Goal: Obtain resource: Download file/media

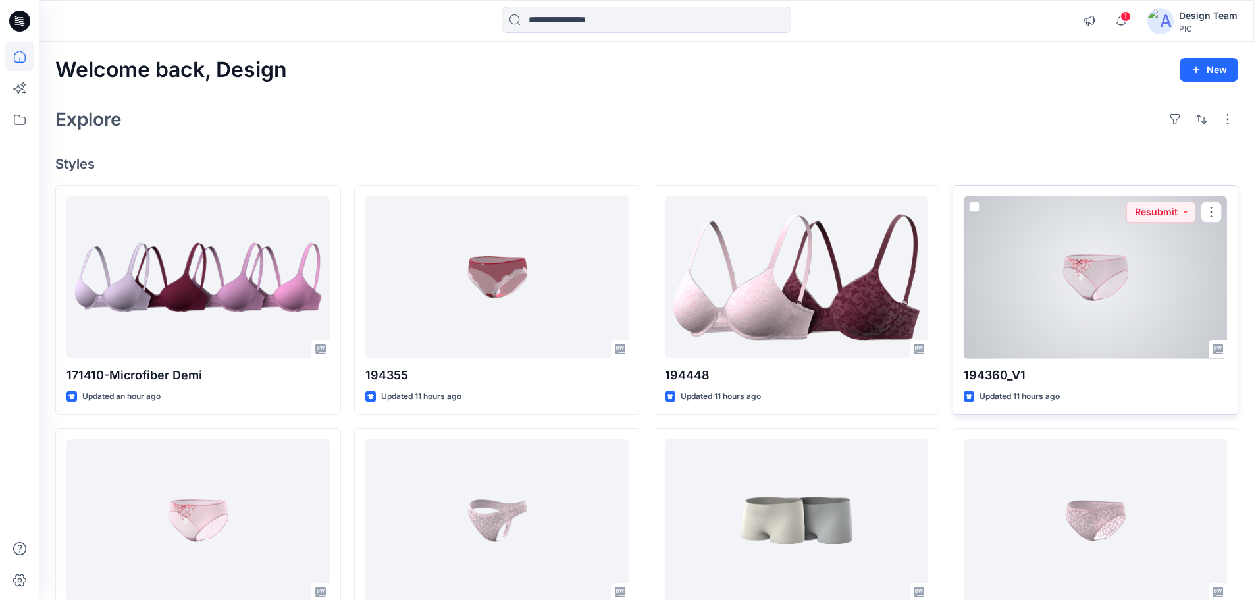
click at [1078, 270] on div at bounding box center [1095, 277] width 263 height 163
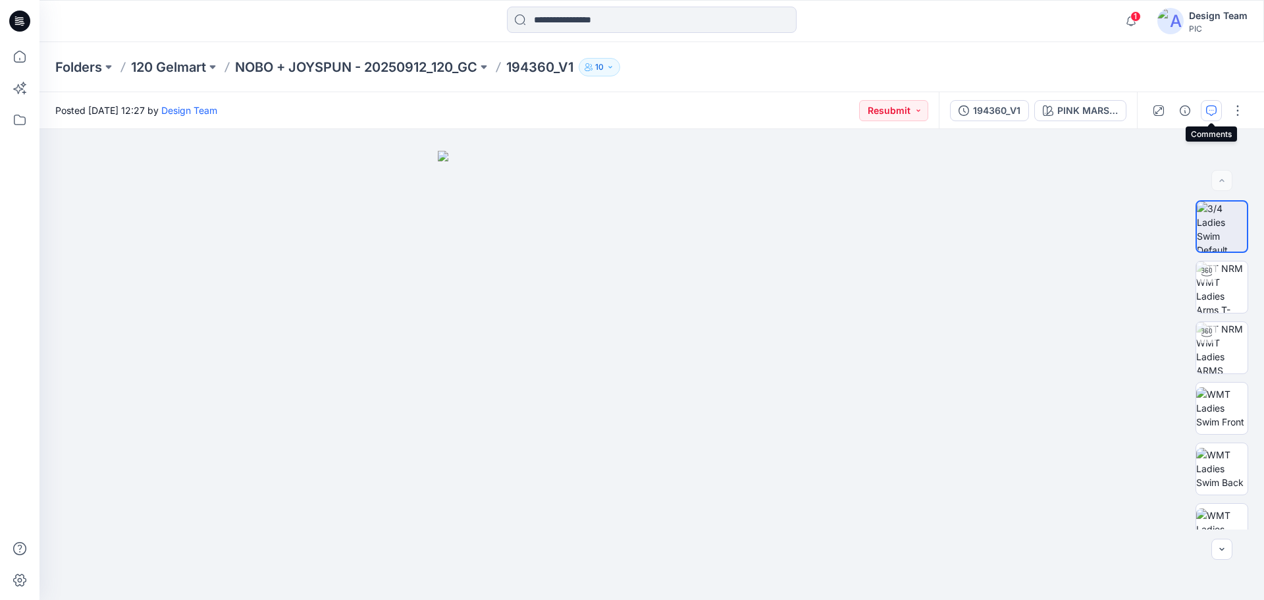
click at [1207, 112] on icon "button" at bounding box center [1211, 110] width 11 height 11
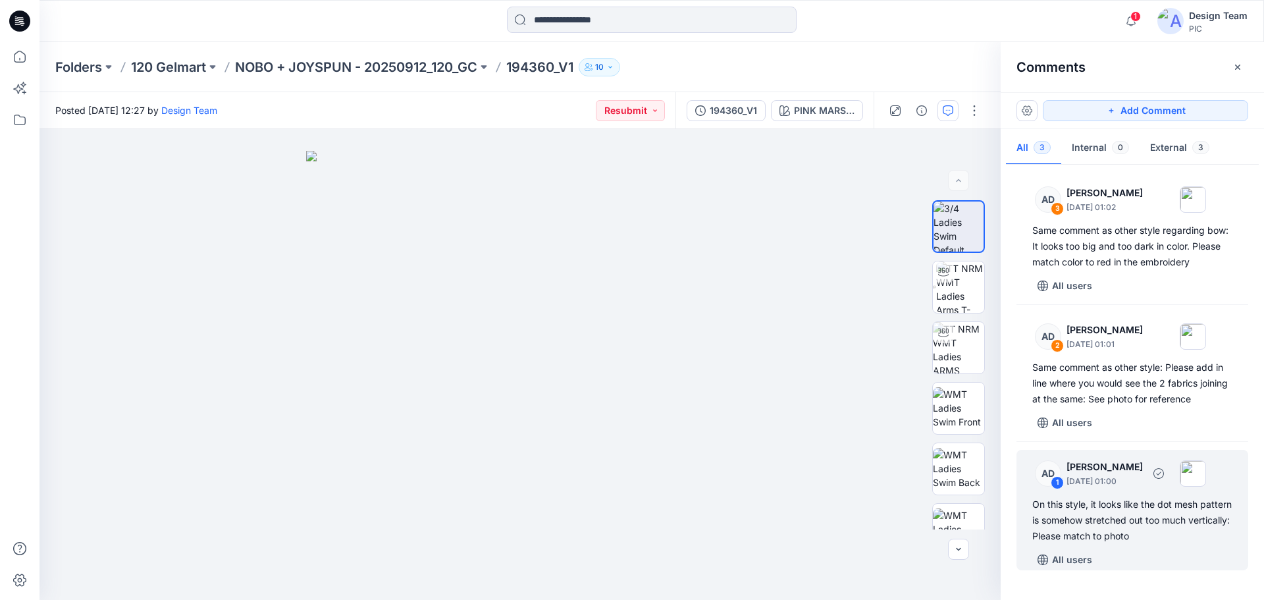
drag, startPoint x: 1117, startPoint y: 529, endPoint x: 1131, endPoint y: 533, distance: 14.2
click at [1118, 530] on div "On this style, it looks like the dot mesh pattern is somehow stretched out too …" at bounding box center [1132, 519] width 200 height 47
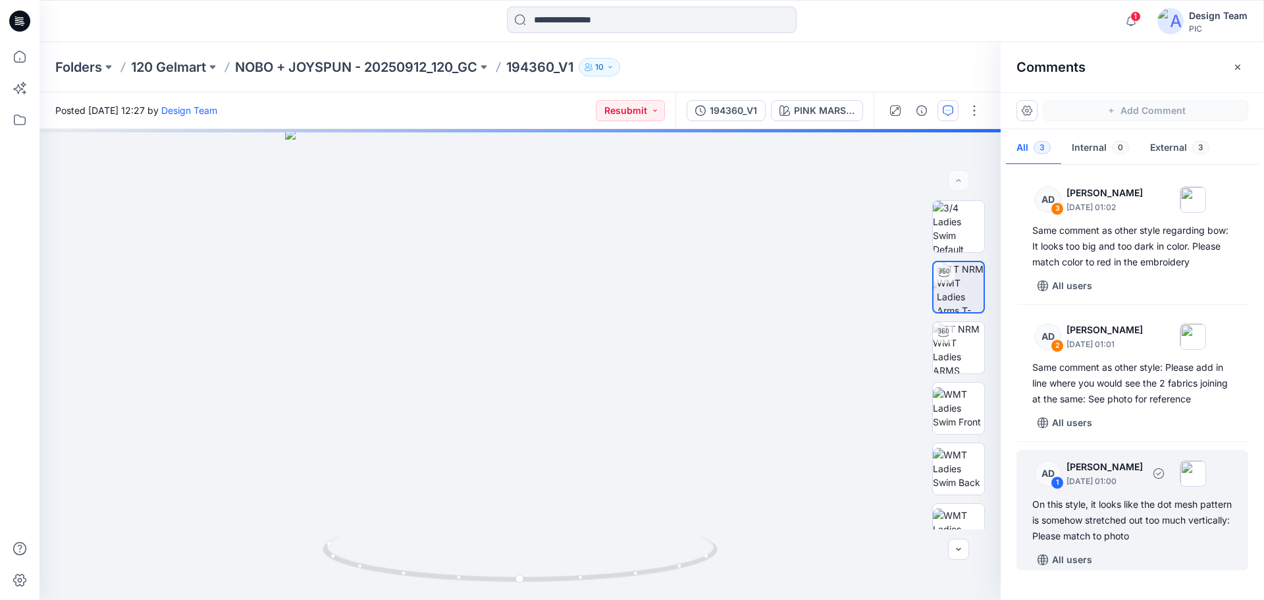
click at [1061, 482] on div "1" at bounding box center [1057, 482] width 13 height 13
click at [1060, 482] on div "1" at bounding box center [1057, 482] width 13 height 13
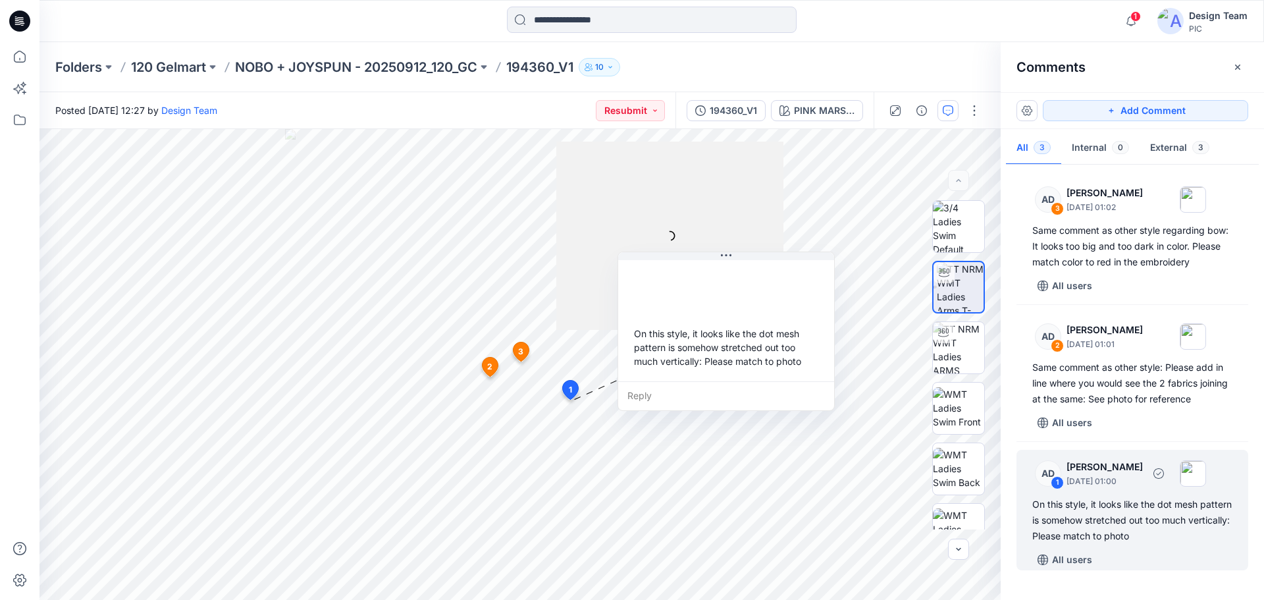
click at [1146, 510] on div "On this style, it looks like the dot mesh pattern is somehow stretched out too …" at bounding box center [1132, 519] width 200 height 47
click at [650, 398] on div "Reply" at bounding box center [726, 395] width 216 height 29
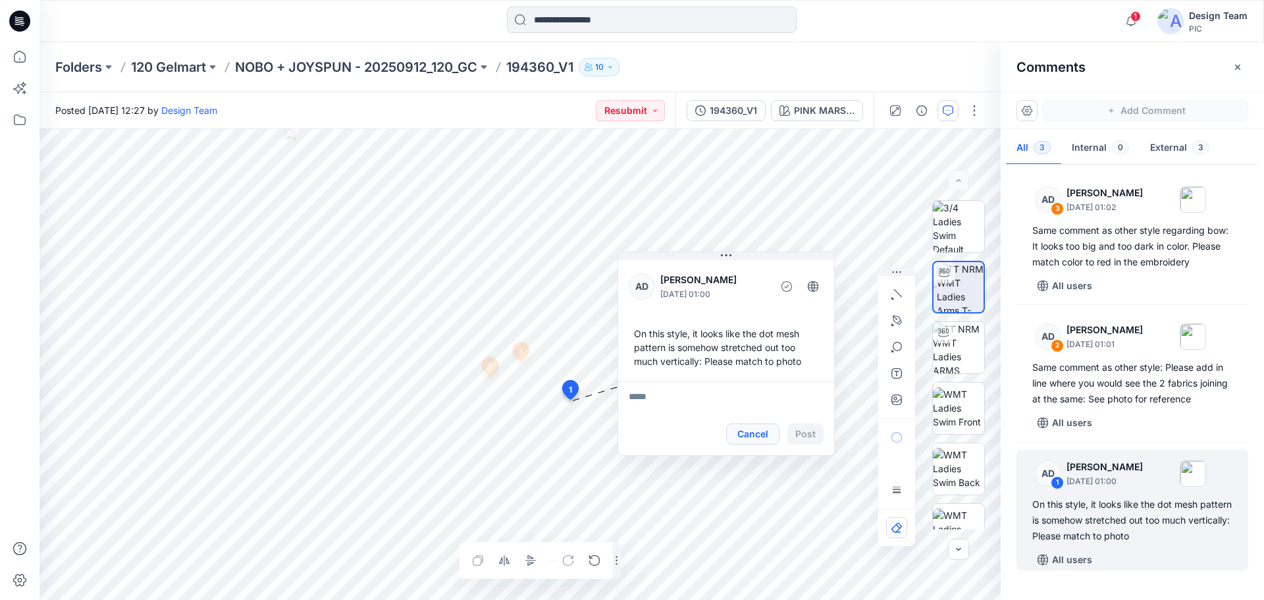
click at [742, 437] on button "Cancel" at bounding box center [752, 433] width 53 height 21
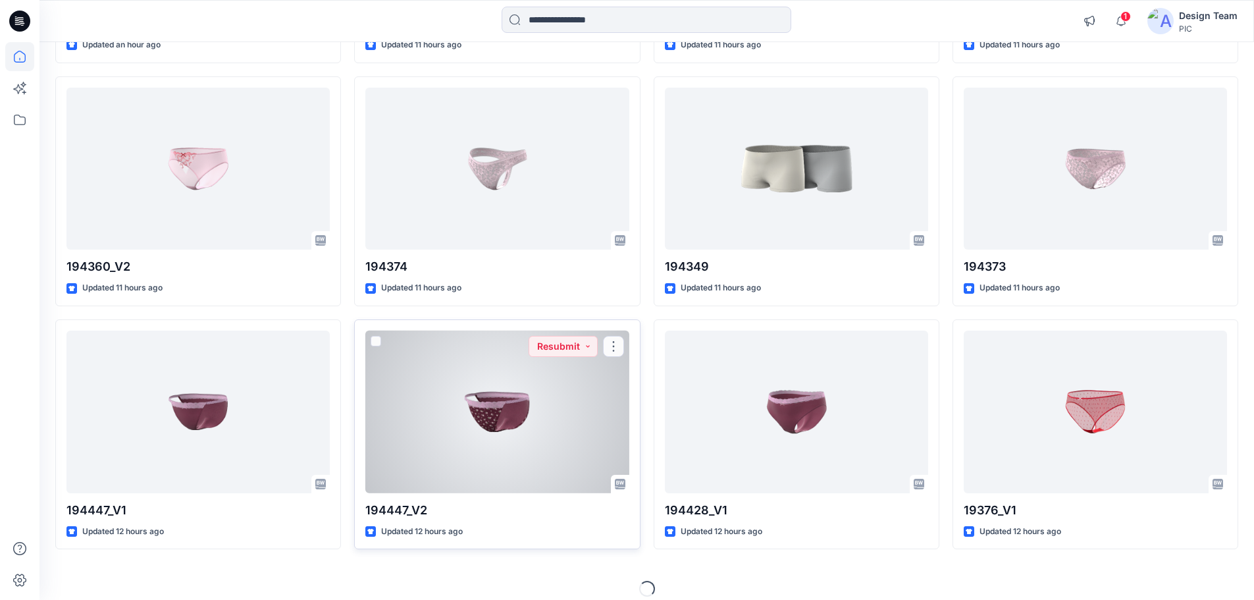
scroll to position [364, 0]
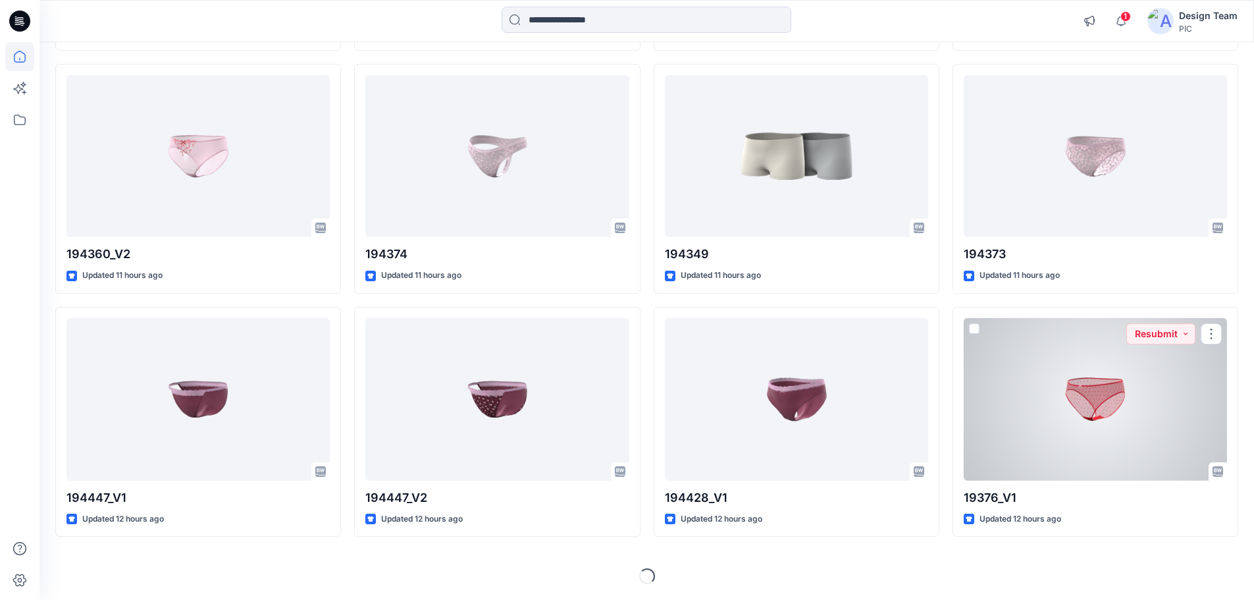
click at [1122, 385] on div at bounding box center [1095, 399] width 263 height 163
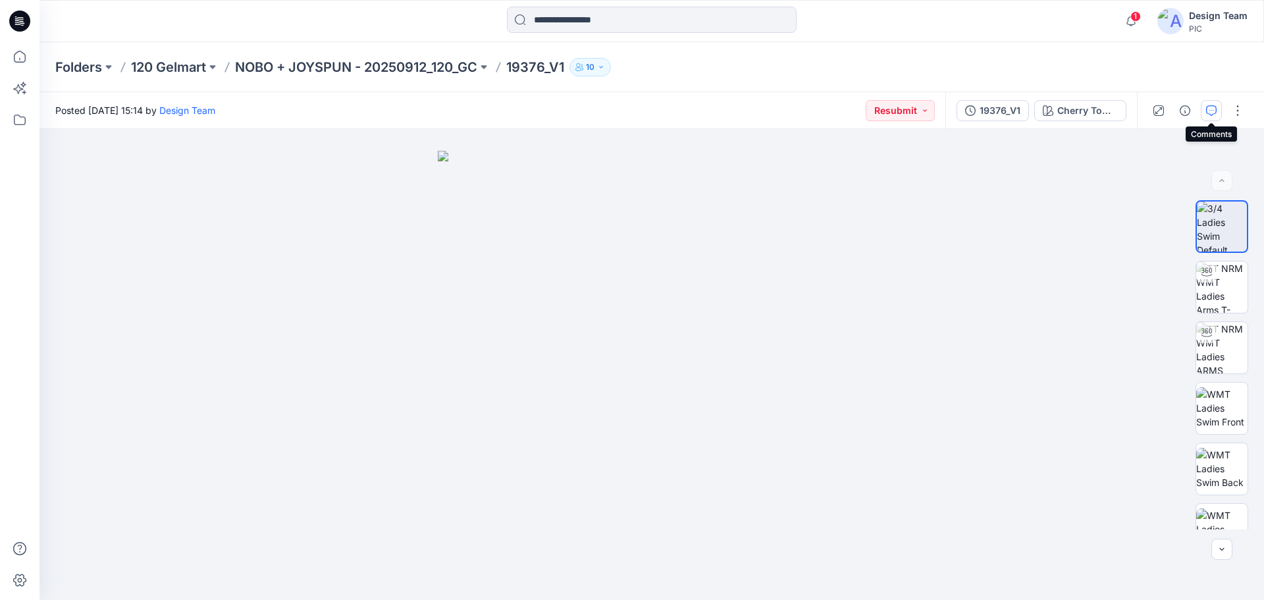
click at [1218, 117] on button "button" at bounding box center [1211, 110] width 21 height 21
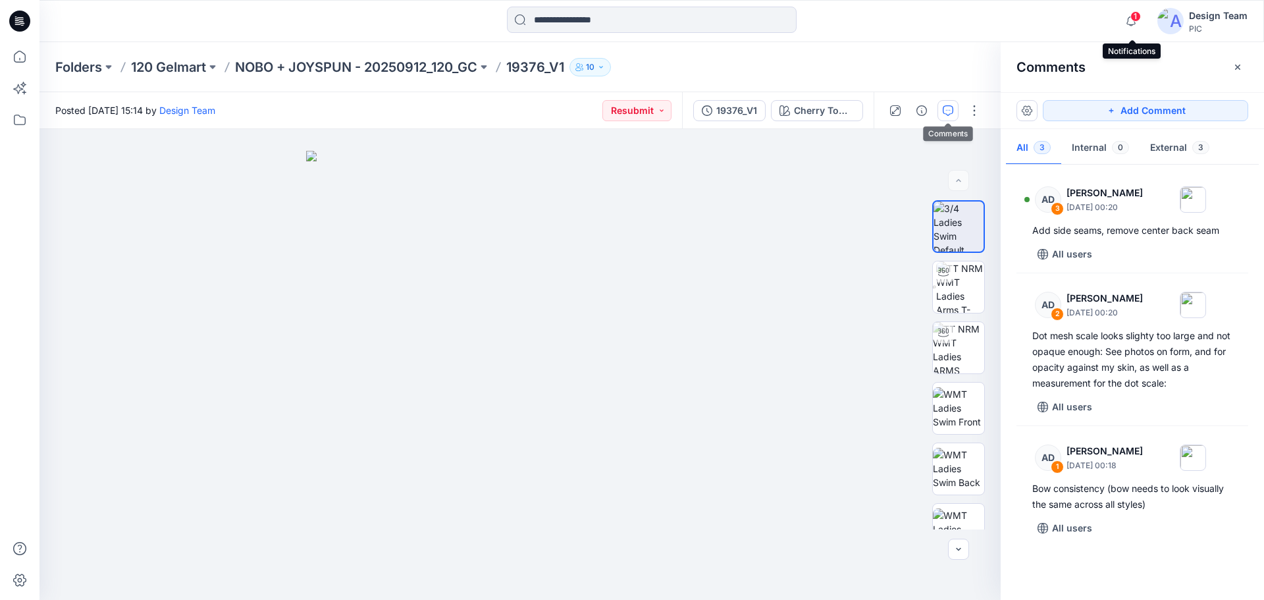
click at [1138, 21] on span "1" at bounding box center [1135, 16] width 11 height 11
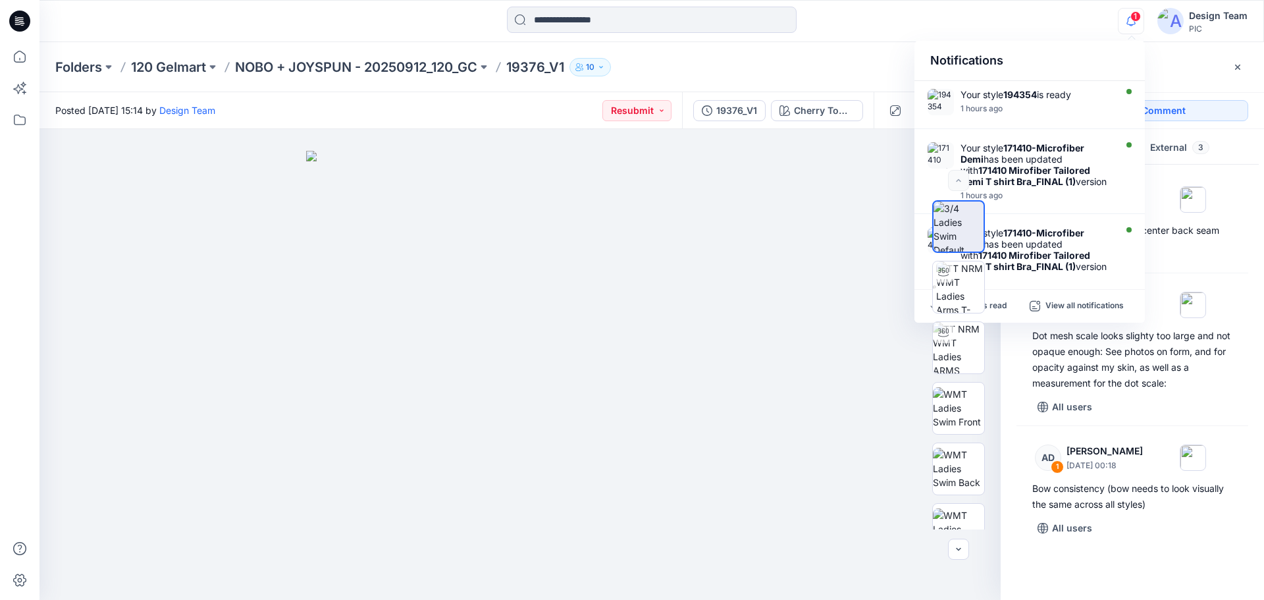
click at [1137, 21] on span "1" at bounding box center [1135, 16] width 11 height 11
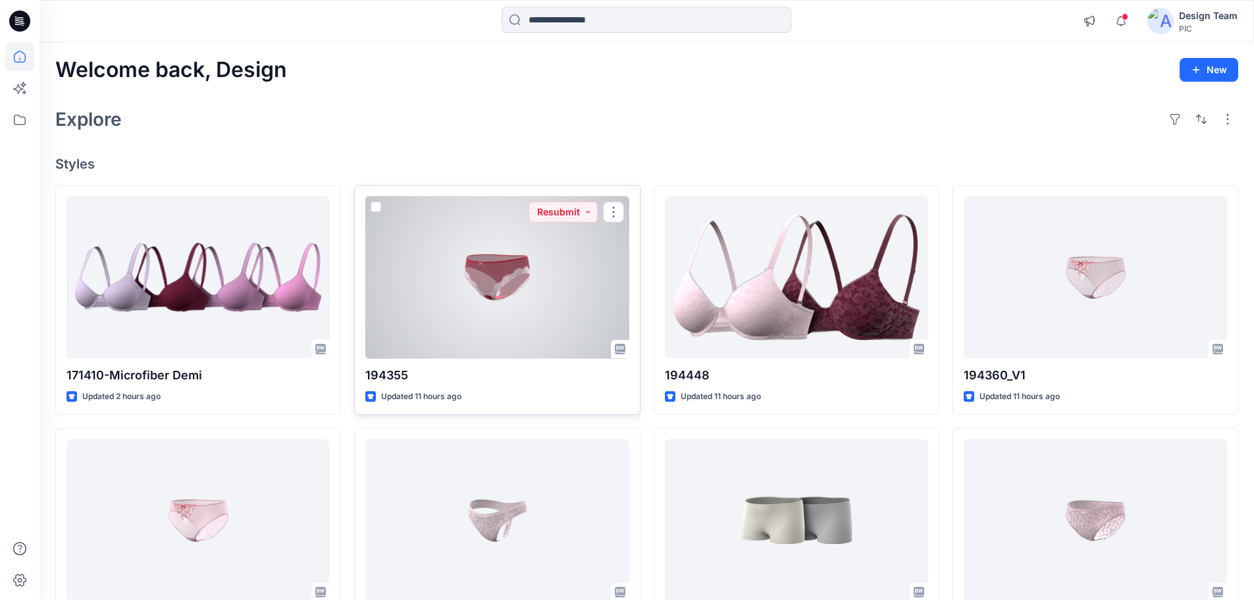
click at [534, 275] on div at bounding box center [496, 277] width 263 height 163
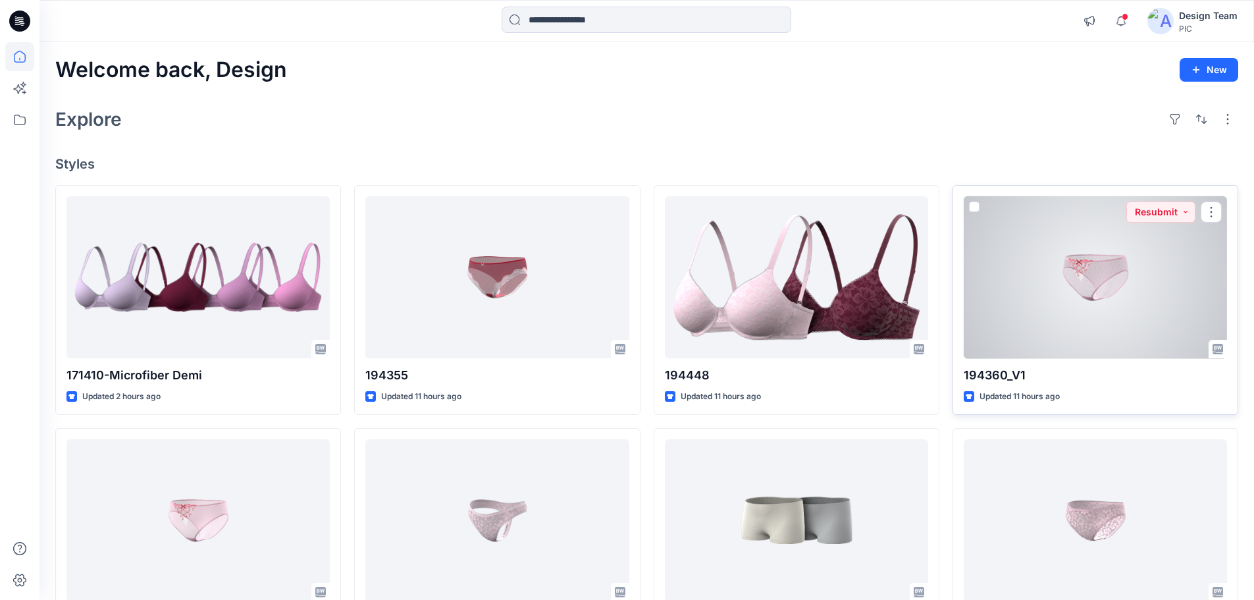
click at [1073, 289] on div at bounding box center [1095, 277] width 263 height 163
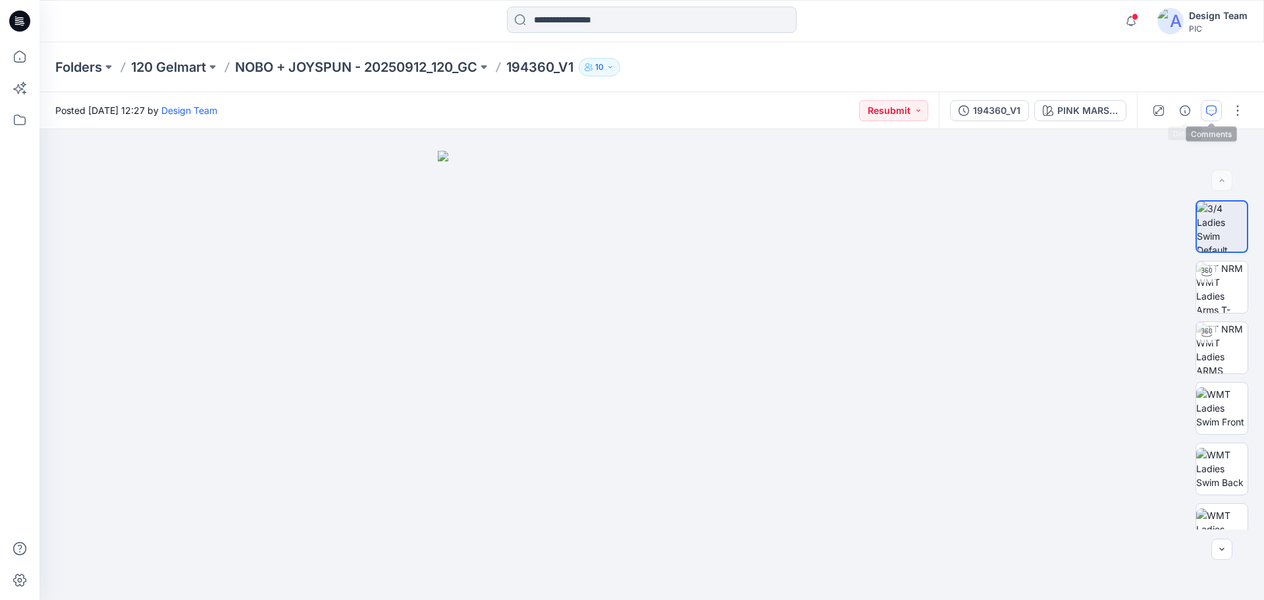
click at [1214, 117] on button "button" at bounding box center [1211, 110] width 21 height 21
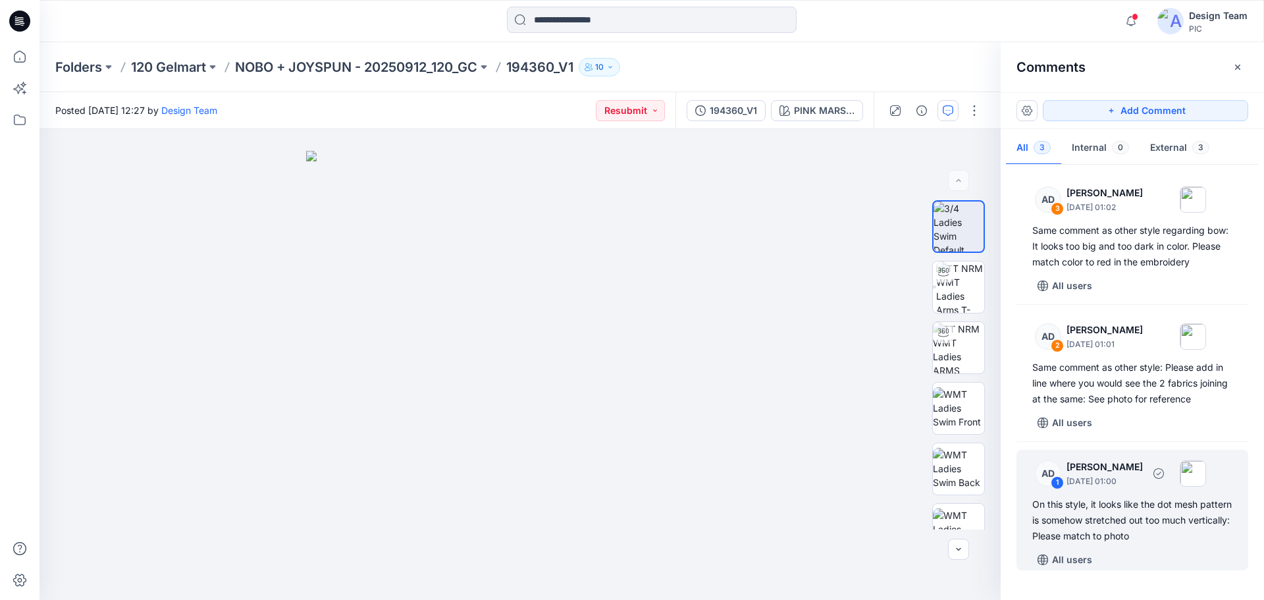
click at [1057, 482] on div "1" at bounding box center [1057, 482] width 13 height 13
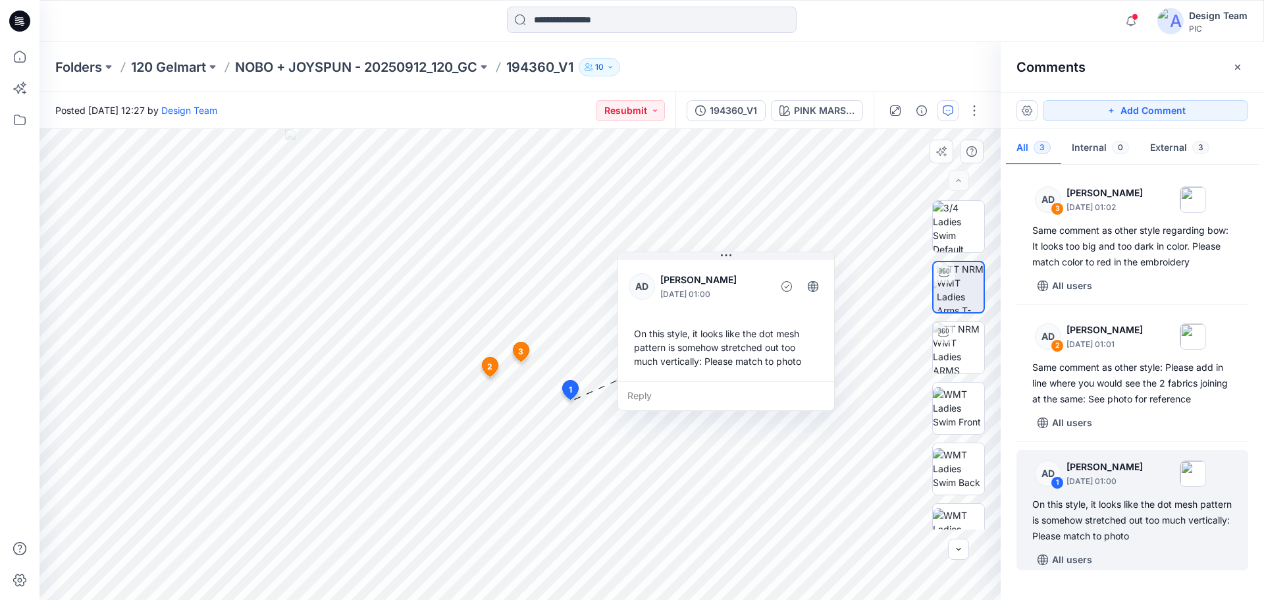
click at [642, 396] on div "Reply" at bounding box center [726, 395] width 216 height 29
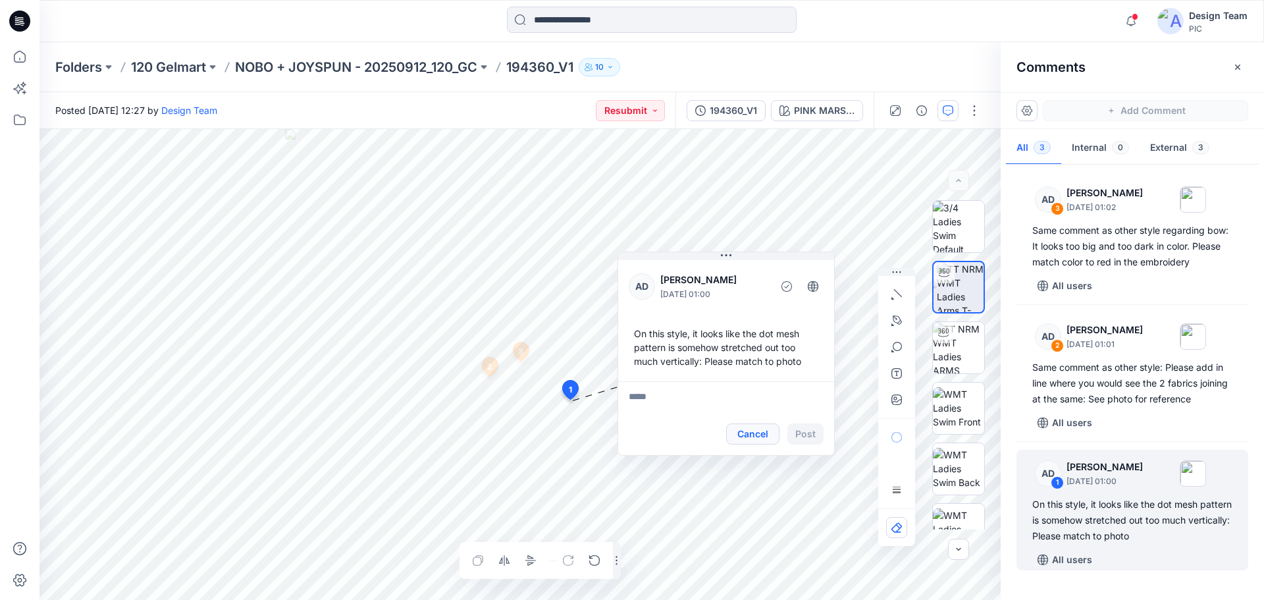
click at [749, 438] on button "Cancel" at bounding box center [752, 433] width 53 height 21
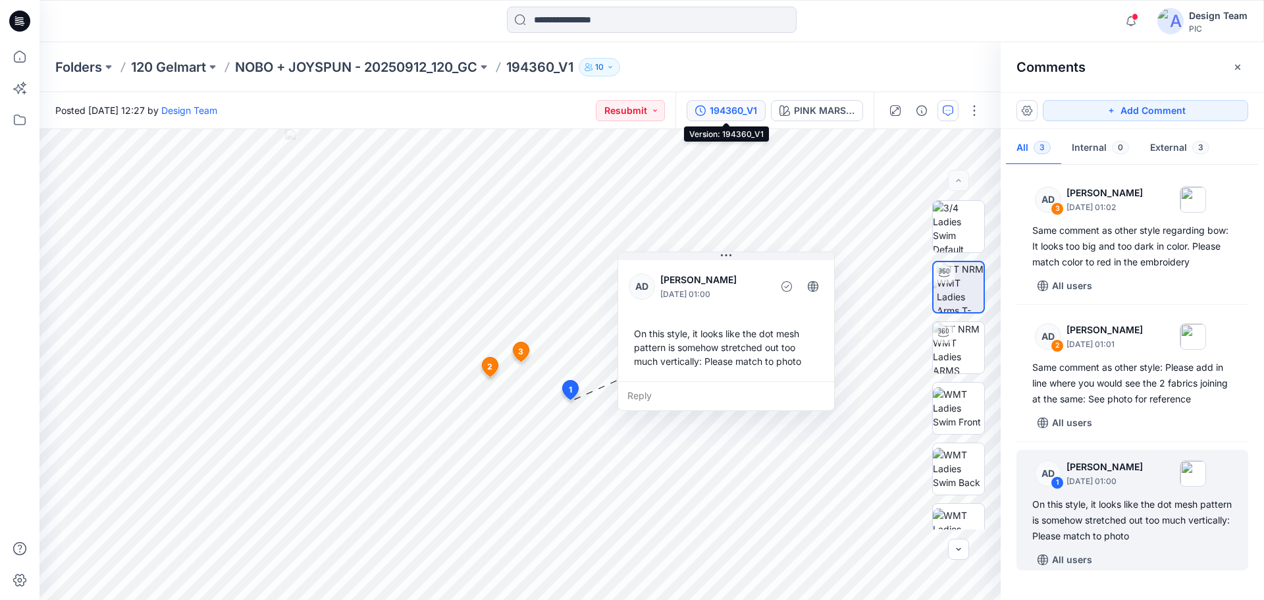
click at [733, 113] on div "194360_V1" at bounding box center [733, 110] width 47 height 14
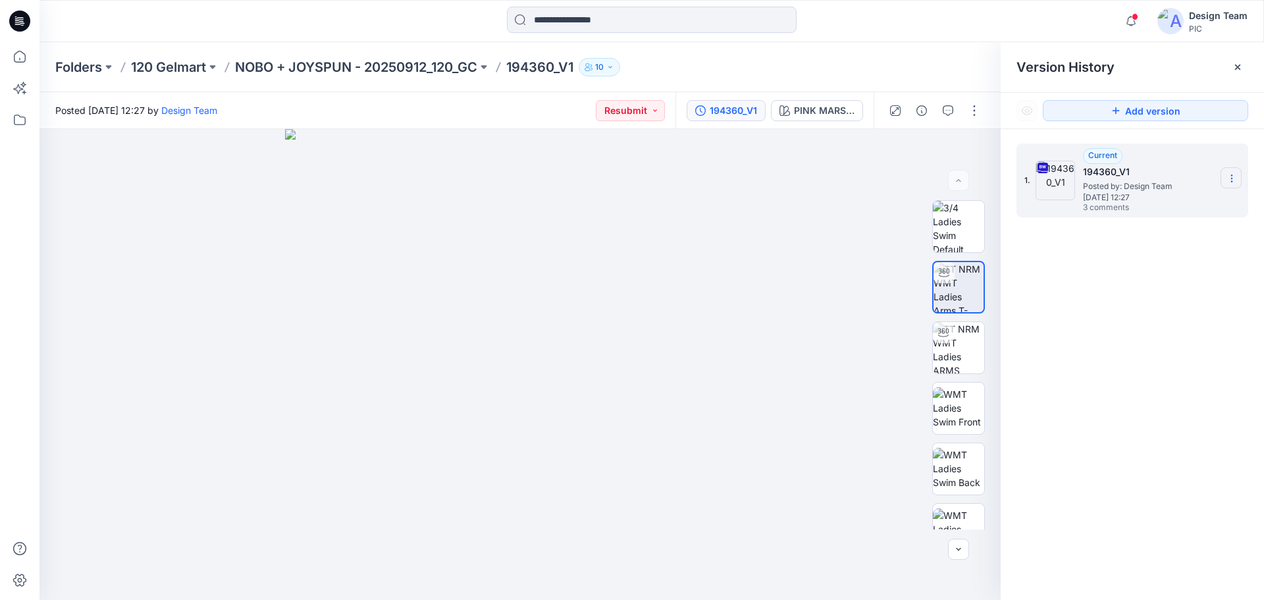
click at [1227, 174] on icon at bounding box center [1232, 178] width 11 height 11
click at [1155, 207] on span "Download Source BW File" at bounding box center [1165, 204] width 111 height 16
click at [1234, 179] on icon at bounding box center [1232, 178] width 11 height 11
click at [1177, 196] on span "Download Source BW File" at bounding box center [1165, 204] width 111 height 16
drag, startPoint x: 482, startPoint y: 411, endPoint x: 477, endPoint y: 324, distance: 87.7
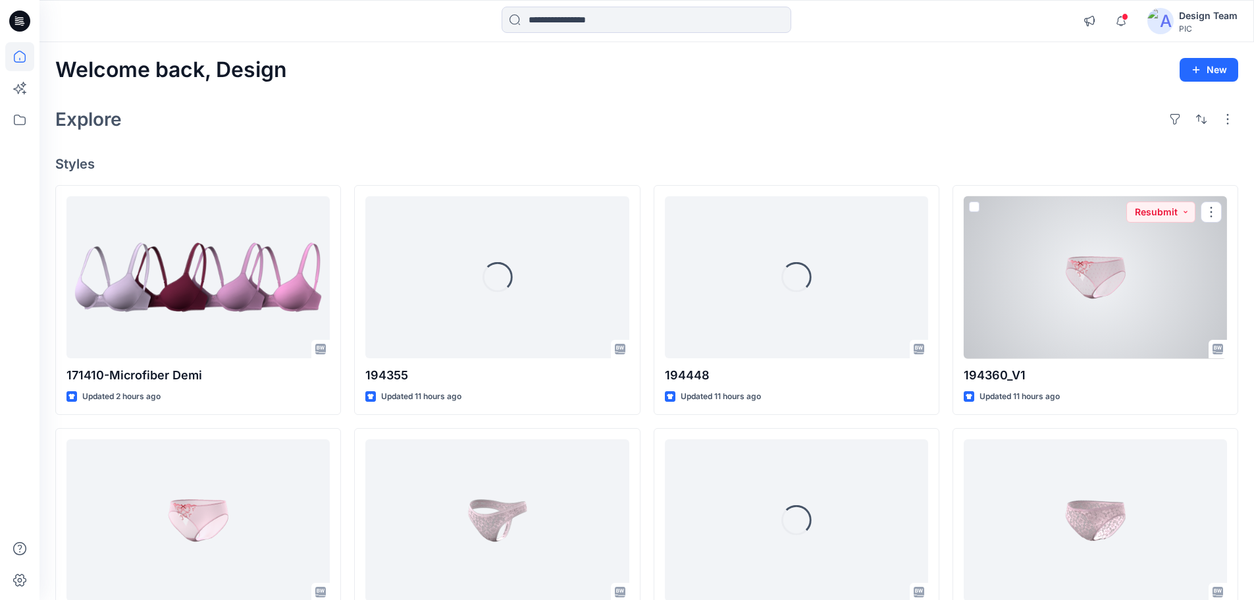
click at [1069, 286] on div at bounding box center [1095, 277] width 263 height 163
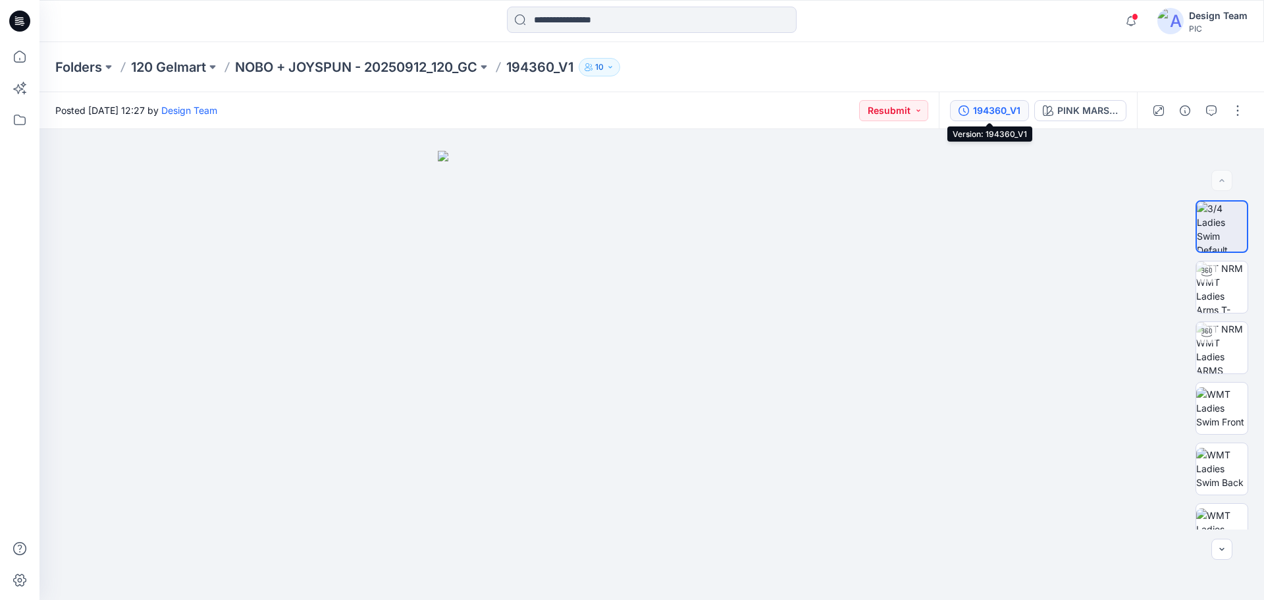
click at [984, 109] on div "194360_V1" at bounding box center [996, 110] width 47 height 14
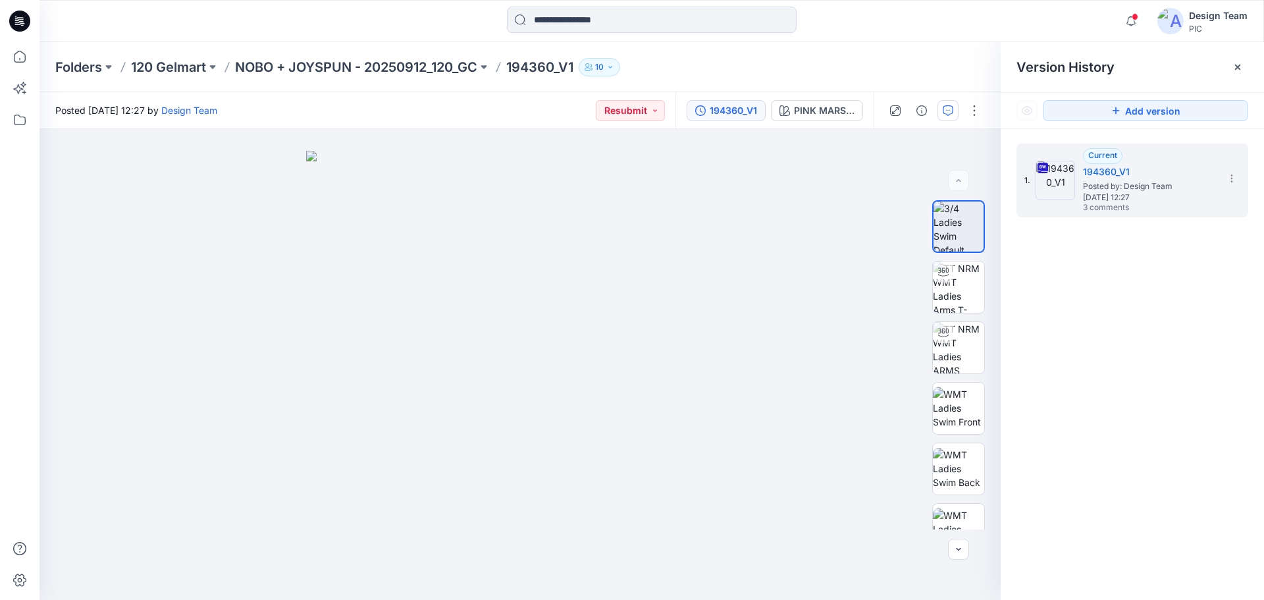
click at [954, 109] on button "button" at bounding box center [948, 110] width 21 height 21
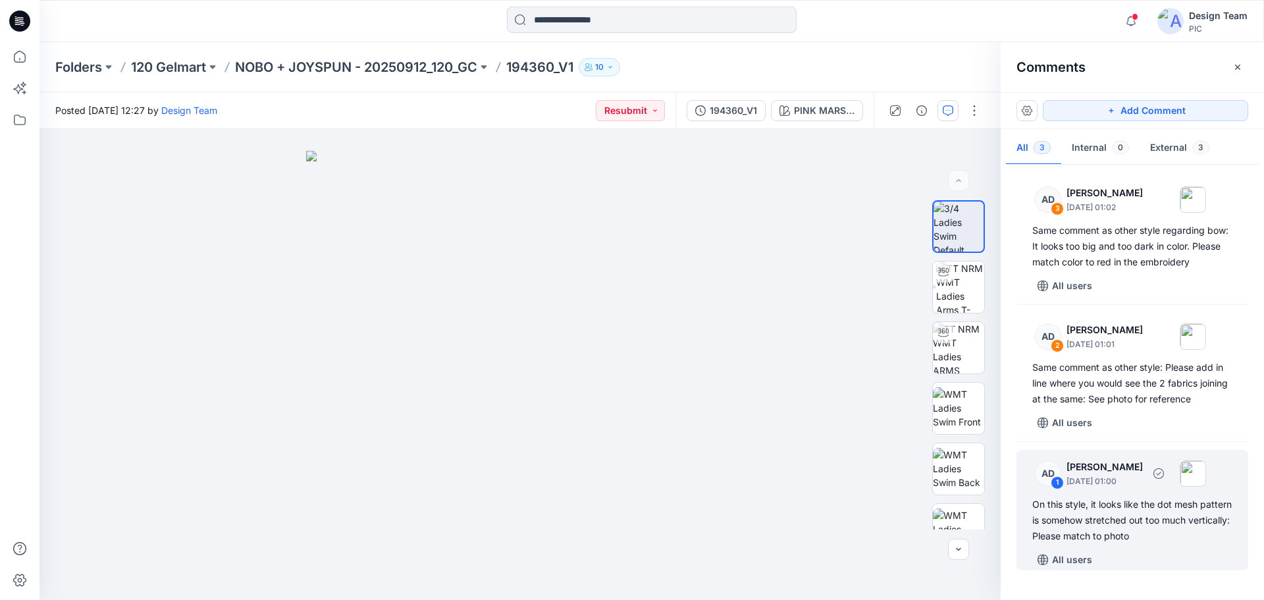
click at [1058, 484] on div "1" at bounding box center [1057, 482] width 13 height 13
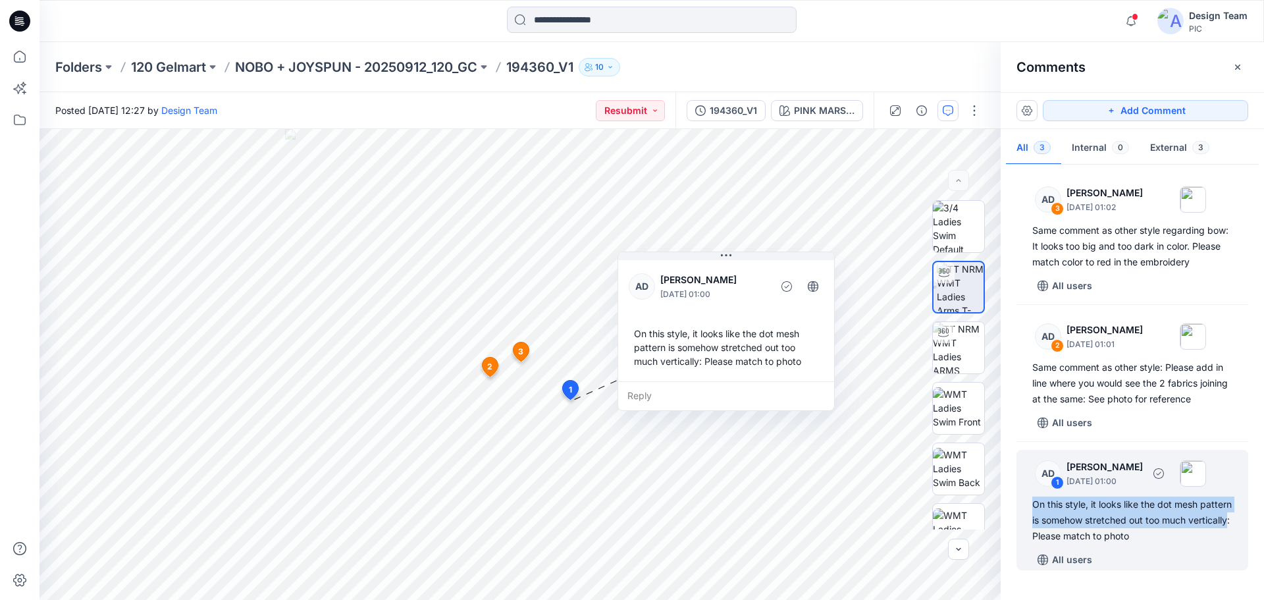
drag, startPoint x: 1035, startPoint y: 500, endPoint x: 1071, endPoint y: 540, distance: 54.1
click at [1071, 540] on div "On this style, it looks like the dot mesh pattern is somehow stretched out too …" at bounding box center [1132, 519] width 200 height 47
copy div "On this style, it looks like the dot mesh pattern is somehow stretched out too …"
